Goal: Navigation & Orientation: Understand site structure

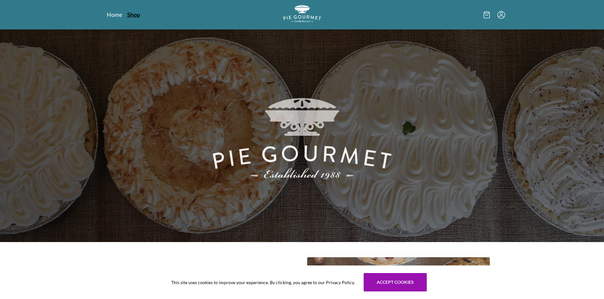
click at [139, 15] on link "Shop" at bounding box center [133, 15] width 13 height 8
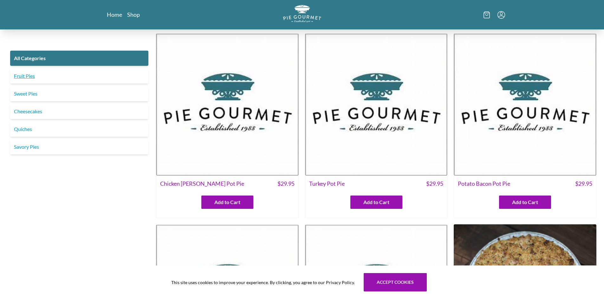
click at [27, 75] on link "Fruit Pies" at bounding box center [79, 75] width 138 height 15
click at [29, 75] on link "Fruit Pies" at bounding box center [79, 75] width 138 height 15
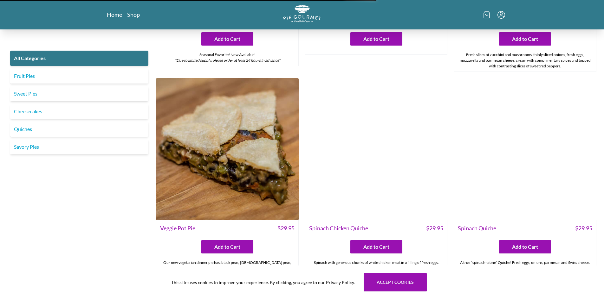
scroll to position [634, 0]
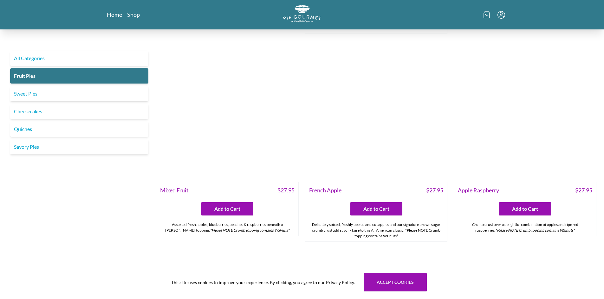
scroll to position [507, 0]
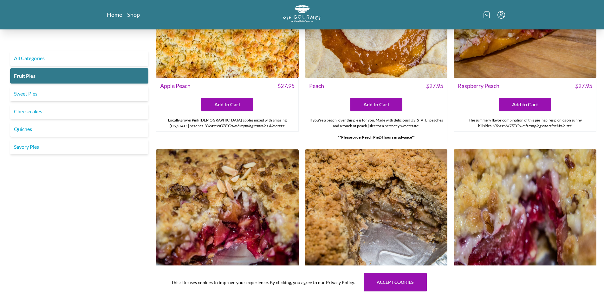
click at [31, 92] on link "Sweet Pies" at bounding box center [79, 93] width 138 height 15
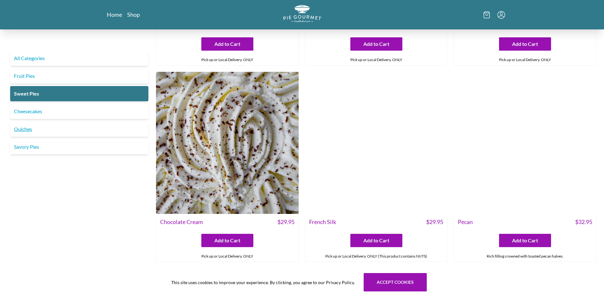
scroll to position [159, 0]
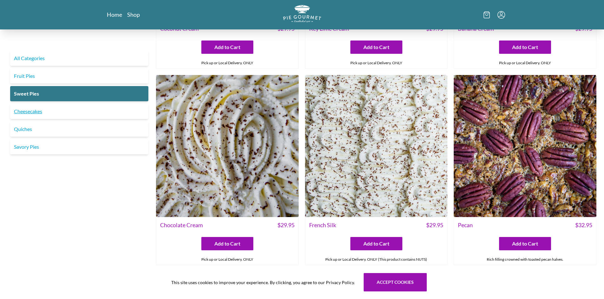
click at [29, 112] on link "Cheesecakes" at bounding box center [79, 111] width 138 height 15
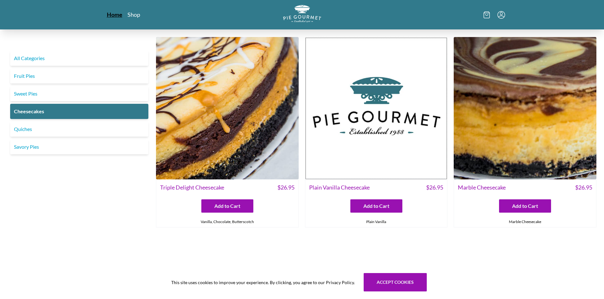
click at [118, 17] on link "Home" at bounding box center [115, 15] width 16 height 8
